Goal: Check status

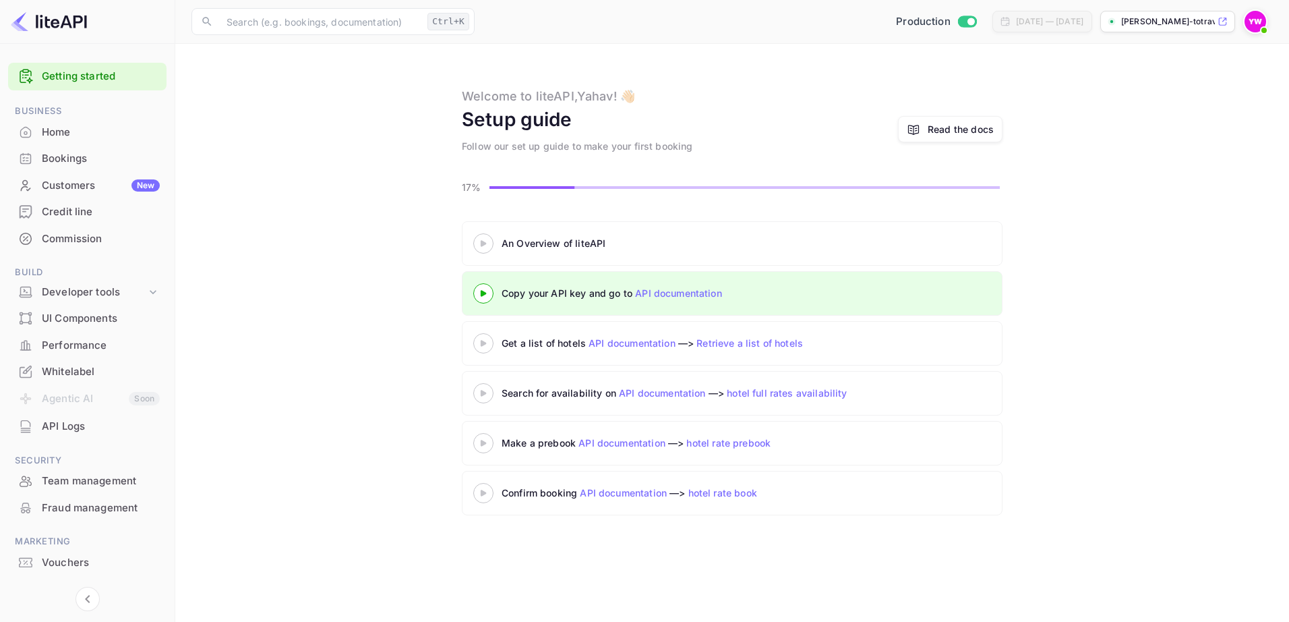
click at [75, 162] on div "Bookings" at bounding box center [101, 159] width 118 height 16
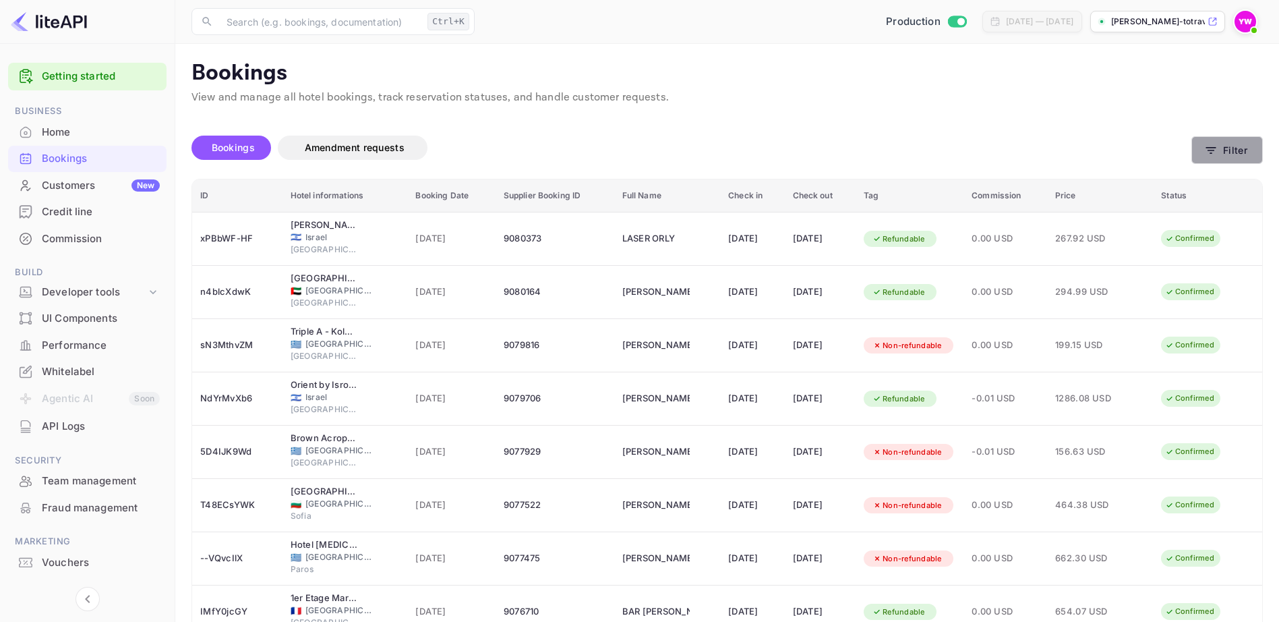
click at [1216, 148] on icon "button" at bounding box center [1210, 150] width 13 height 13
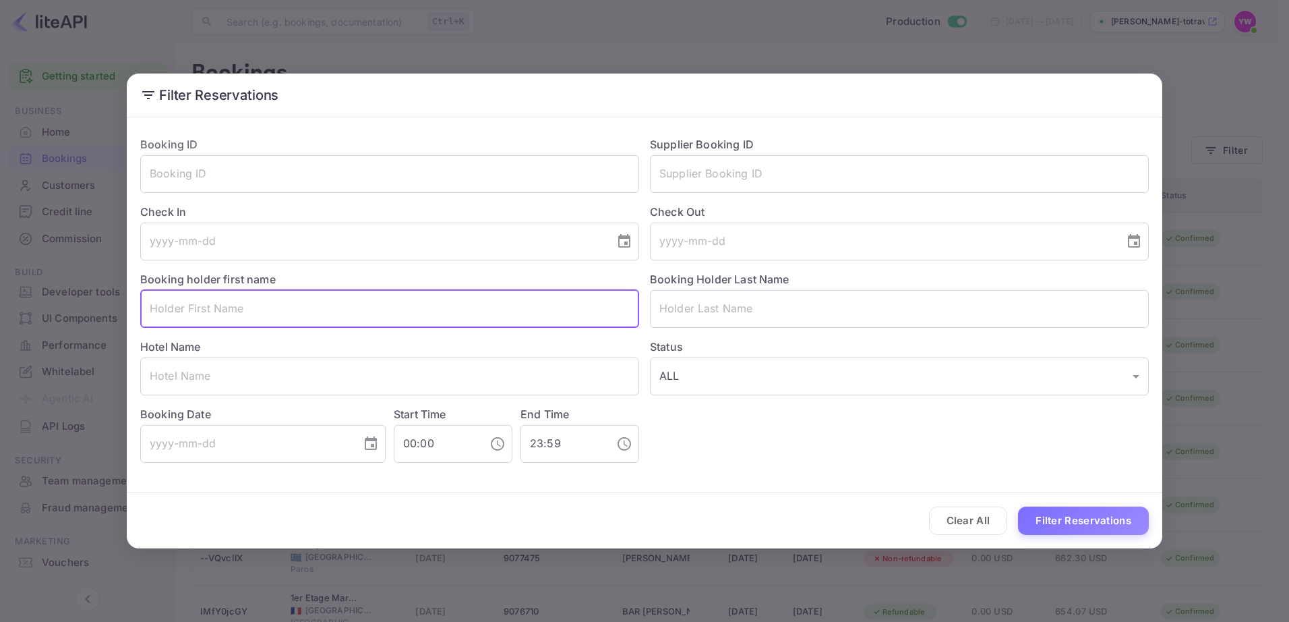
click at [347, 311] on input "text" at bounding box center [389, 309] width 499 height 38
paste input "LIRAN MOSHAYOF"
type input "LIRAN"
click at [721, 313] on input "text" at bounding box center [899, 309] width 499 height 38
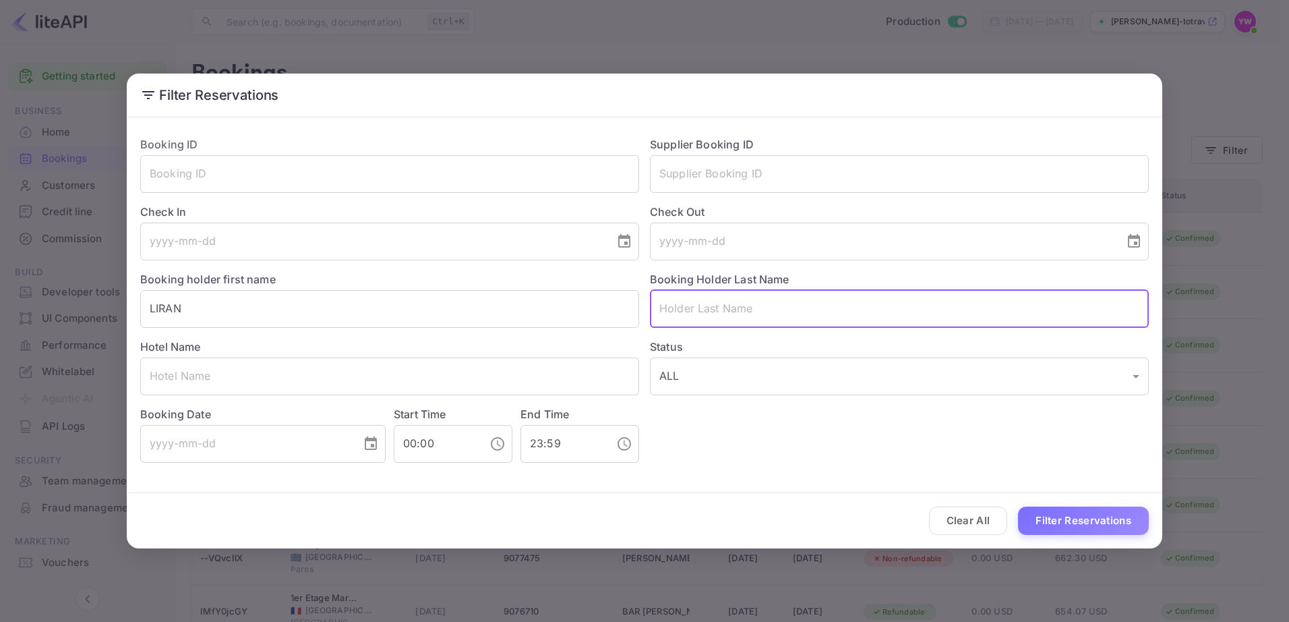
paste input "LIRAN MOSHAYOF"
type input "MOSHAYOF"
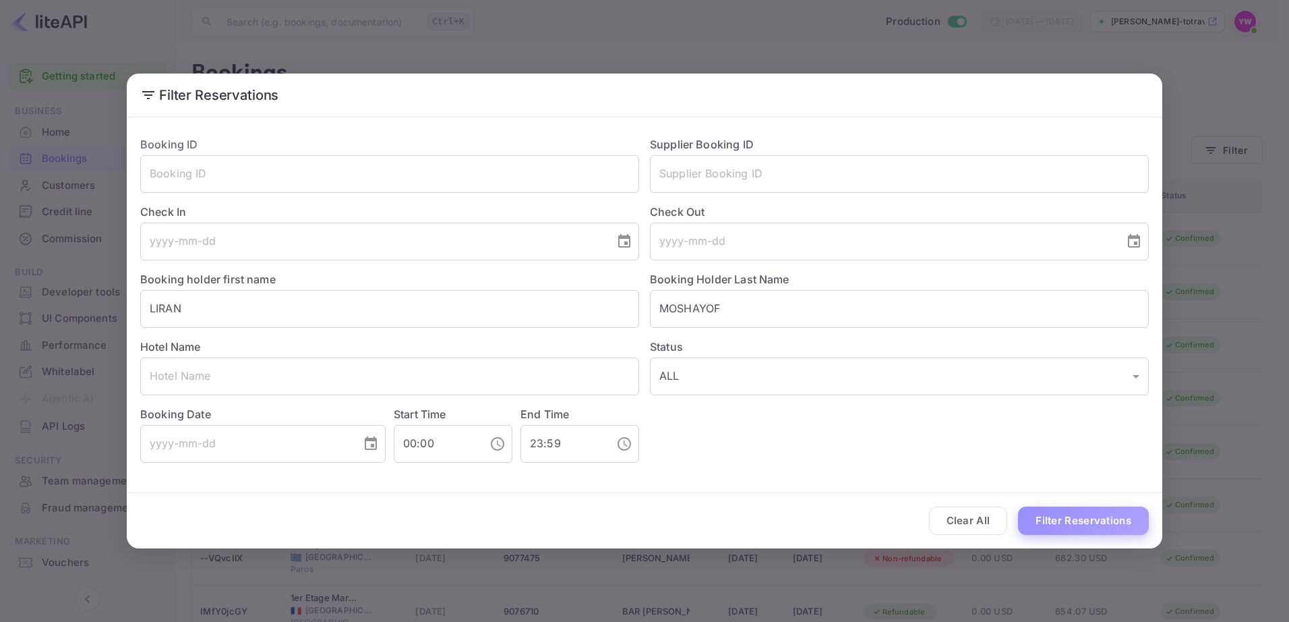
click at [1070, 526] on button "Filter Reservations" at bounding box center [1083, 520] width 131 height 29
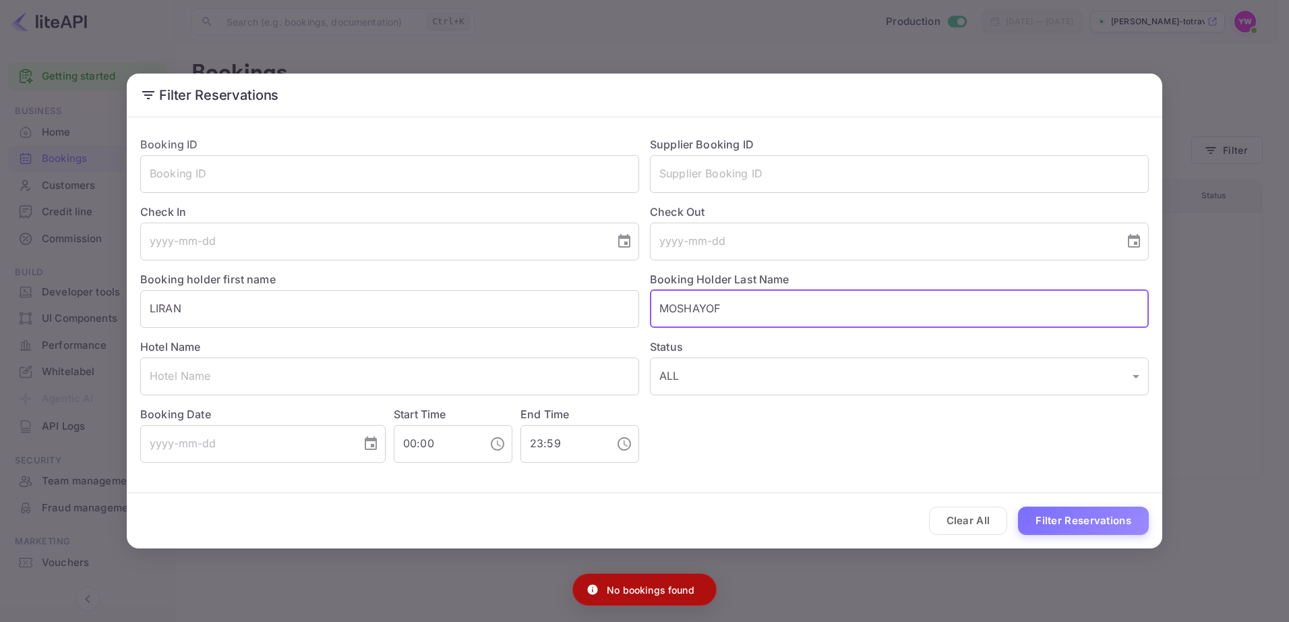
drag, startPoint x: 751, startPoint y: 305, endPoint x: 641, endPoint y: 310, distance: 110.0
click at [641, 310] on div "Booking Holder Last Name [PERSON_NAME] ​" at bounding box center [894, 293] width 510 height 67
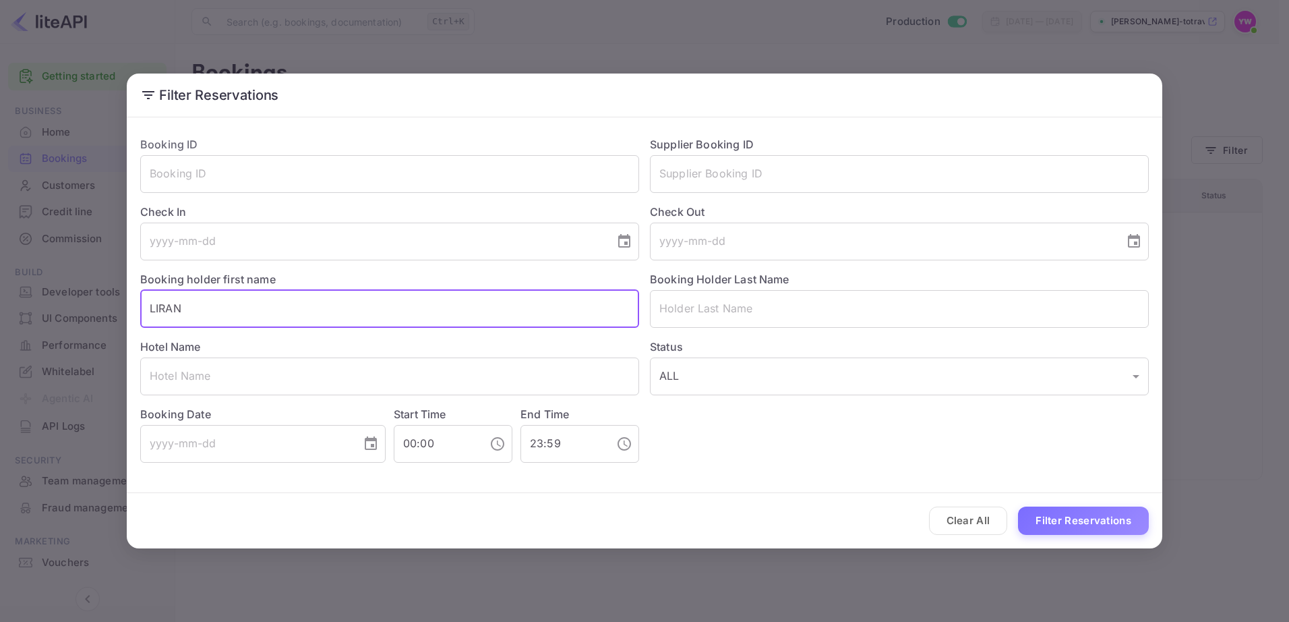
drag, startPoint x: 273, startPoint y: 313, endPoint x: 74, endPoint y: 311, distance: 198.9
click at [74, 311] on div "Filter Reservations Booking ID ​ Supplier Booking ID ​ Check In ​ Check Out ​ B…" at bounding box center [644, 311] width 1289 height 622
click at [356, 367] on input "text" at bounding box center [389, 376] width 499 height 38
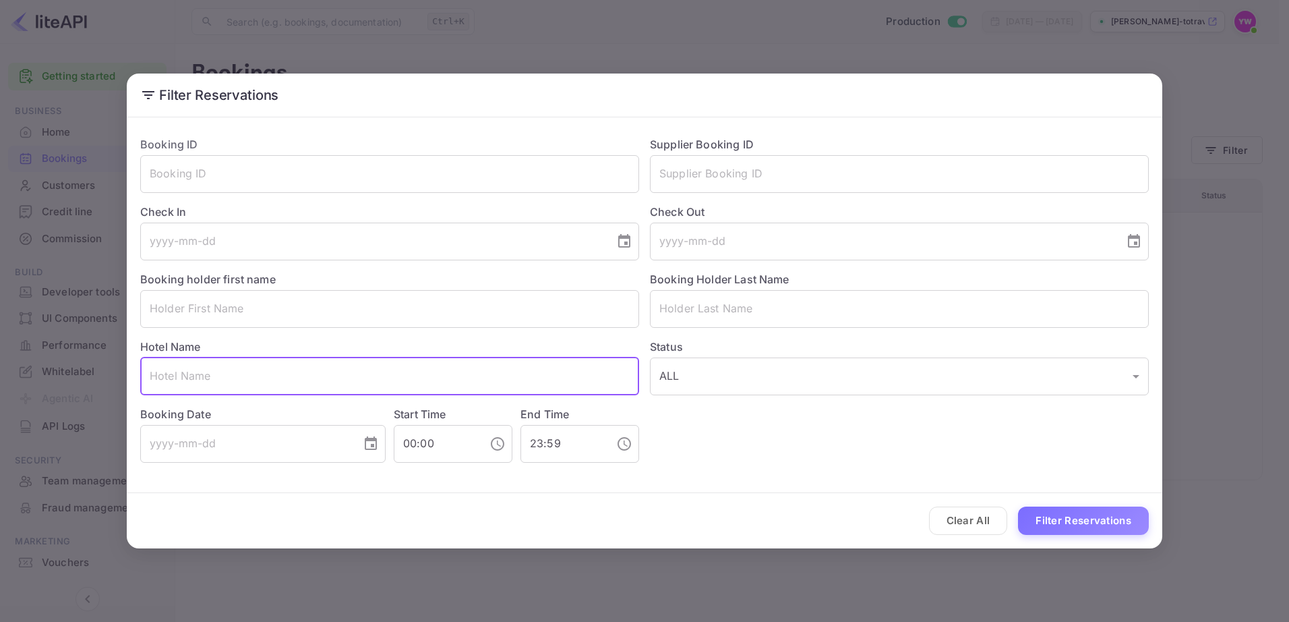
paste input "Ascott Sathorn [GEOGRAPHIC_DATA]"
type input "Ascott Sathorn [GEOGRAPHIC_DATA]"
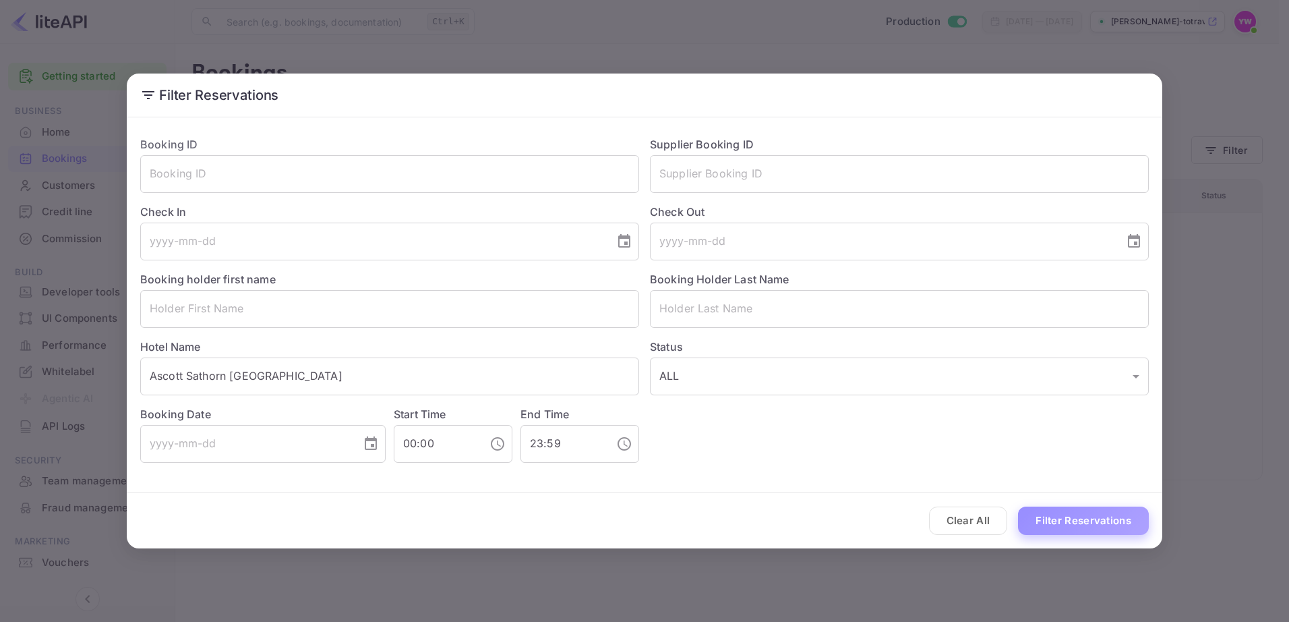
click at [1070, 516] on button "Filter Reservations" at bounding box center [1083, 520] width 131 height 29
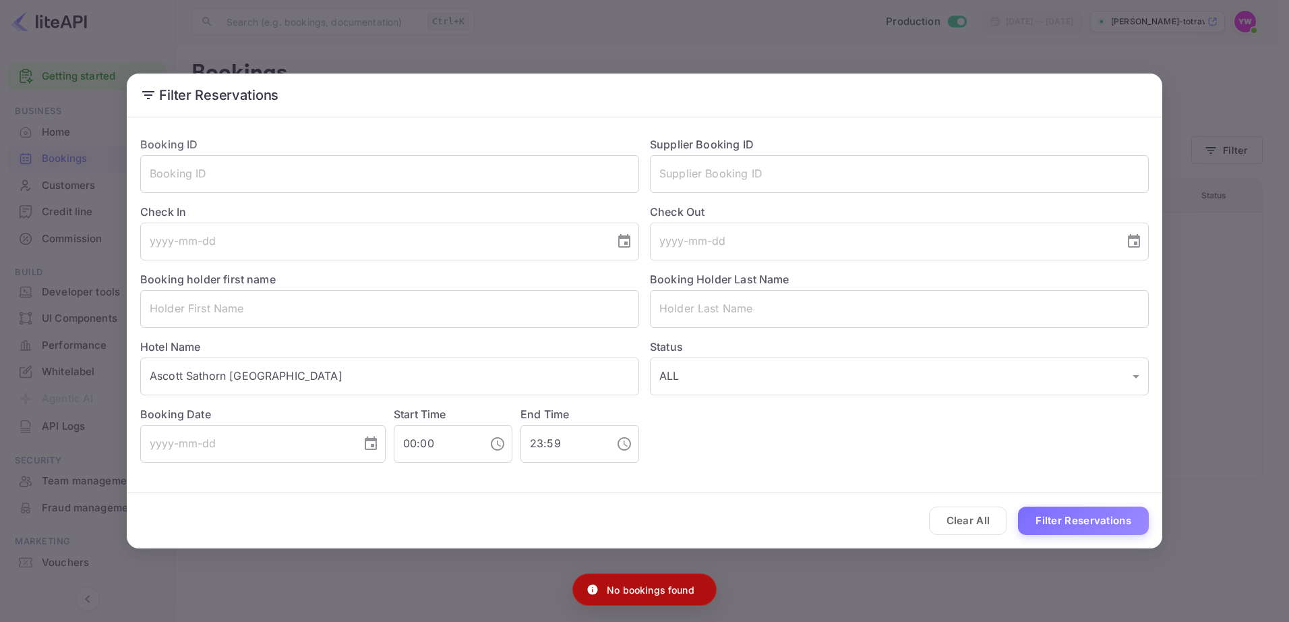
click at [657, 591] on p "No bookings found" at bounding box center [651, 589] width 88 height 14
copy div "No bookings found"
